Goal: Task Accomplishment & Management: Use online tool/utility

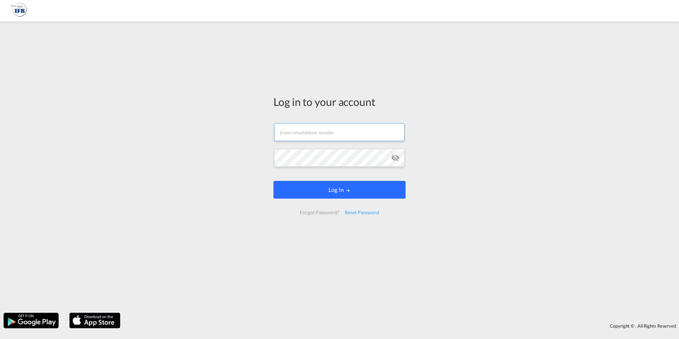
type input "[PERSON_NAME][EMAIL_ADDRESS][PERSON_NAME][DOMAIN_NAME]"
click at [397, 194] on button "Log In" at bounding box center [339, 190] width 132 height 18
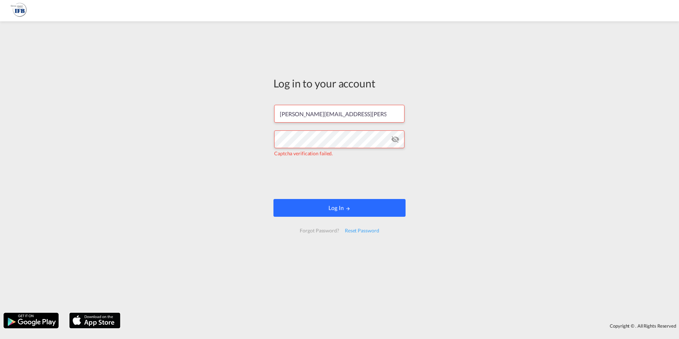
click at [353, 209] on button "Log In" at bounding box center [339, 208] width 132 height 18
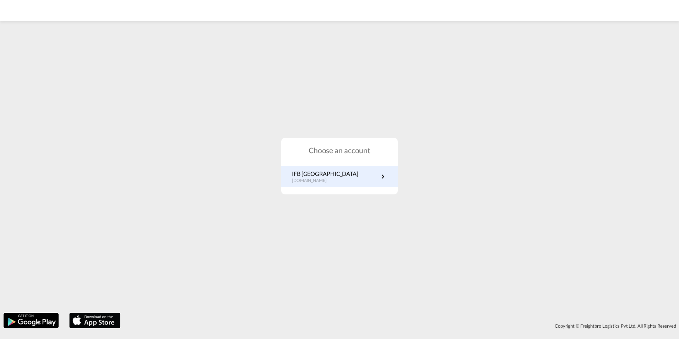
click at [348, 174] on link "IFB Germany de.portal.ifb.com" at bounding box center [339, 177] width 95 height 14
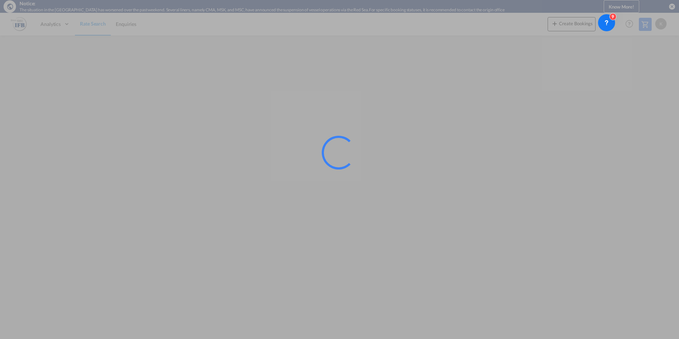
drag, startPoint x: 120, startPoint y: 41, endPoint x: 595, endPoint y: 310, distance: 545.2
click at [595, 310] on div at bounding box center [339, 169] width 679 height 339
